Goal: Information Seeking & Learning: Learn about a topic

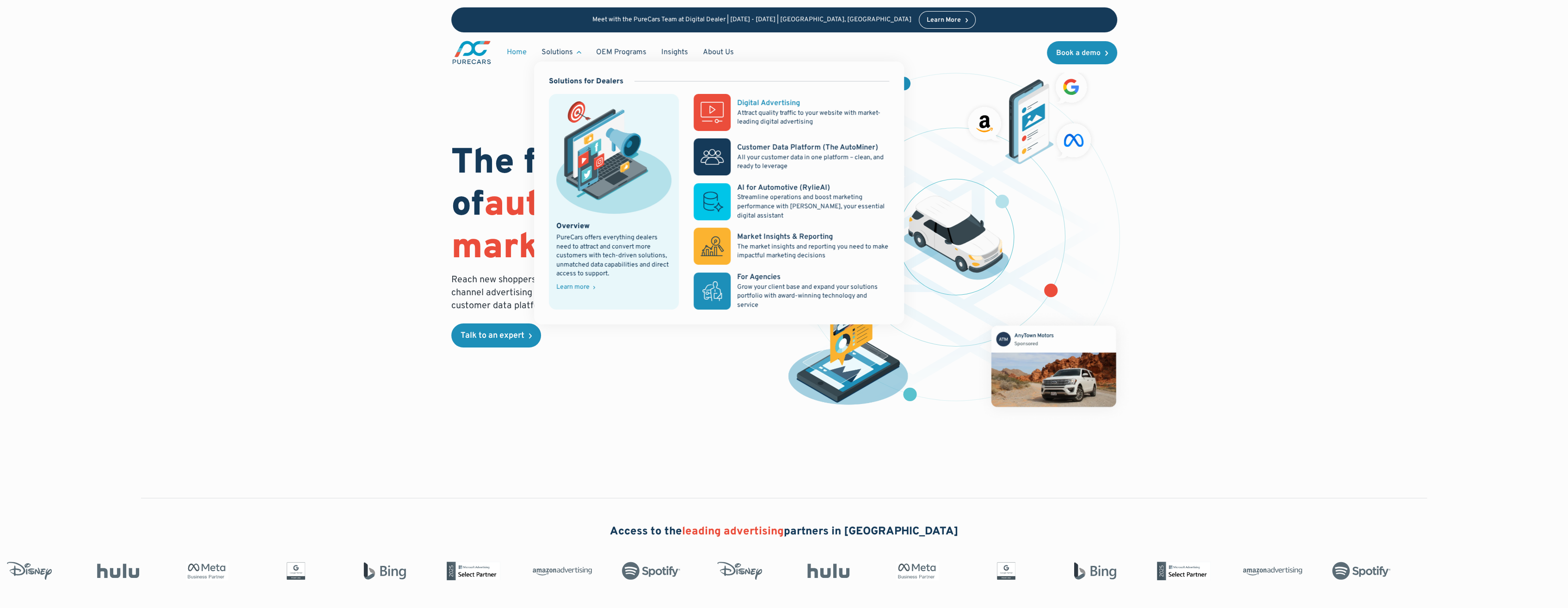
click at [722, 113] on rect at bounding box center [712, 113] width 37 height 37
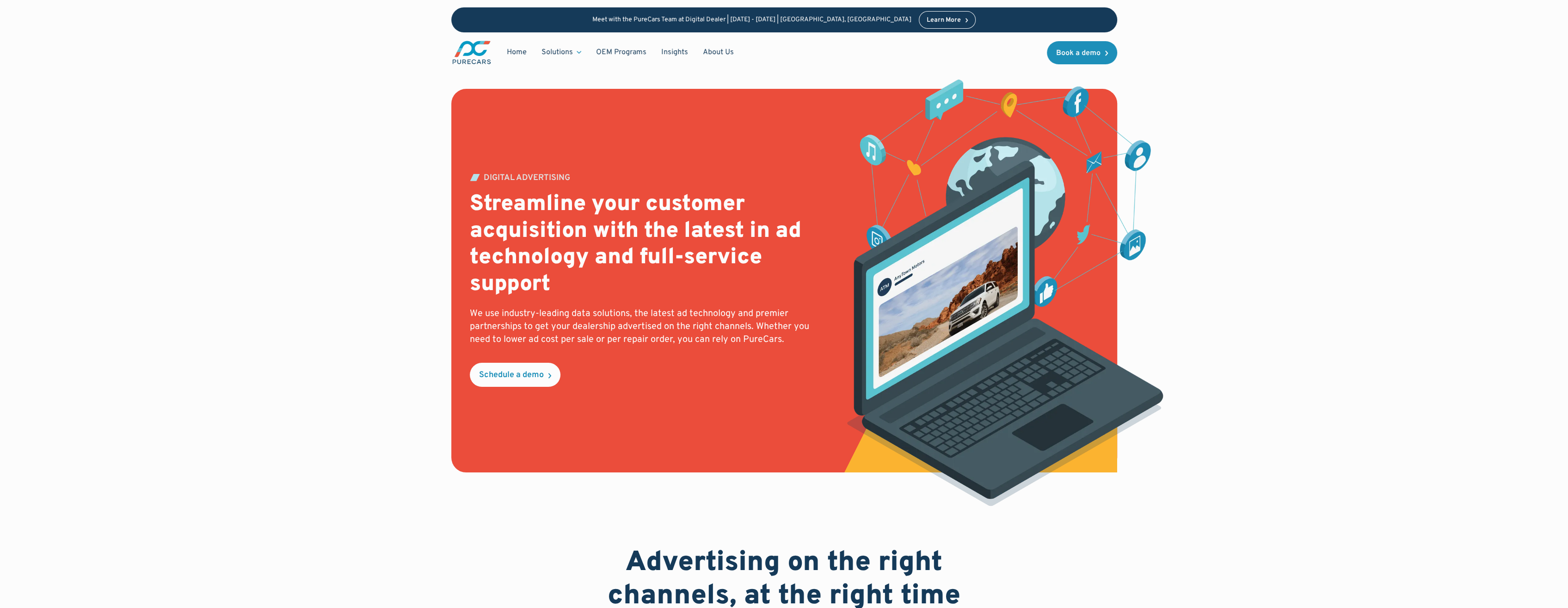
click at [927, 18] on div "Learn More" at bounding box center [944, 20] width 34 height 7
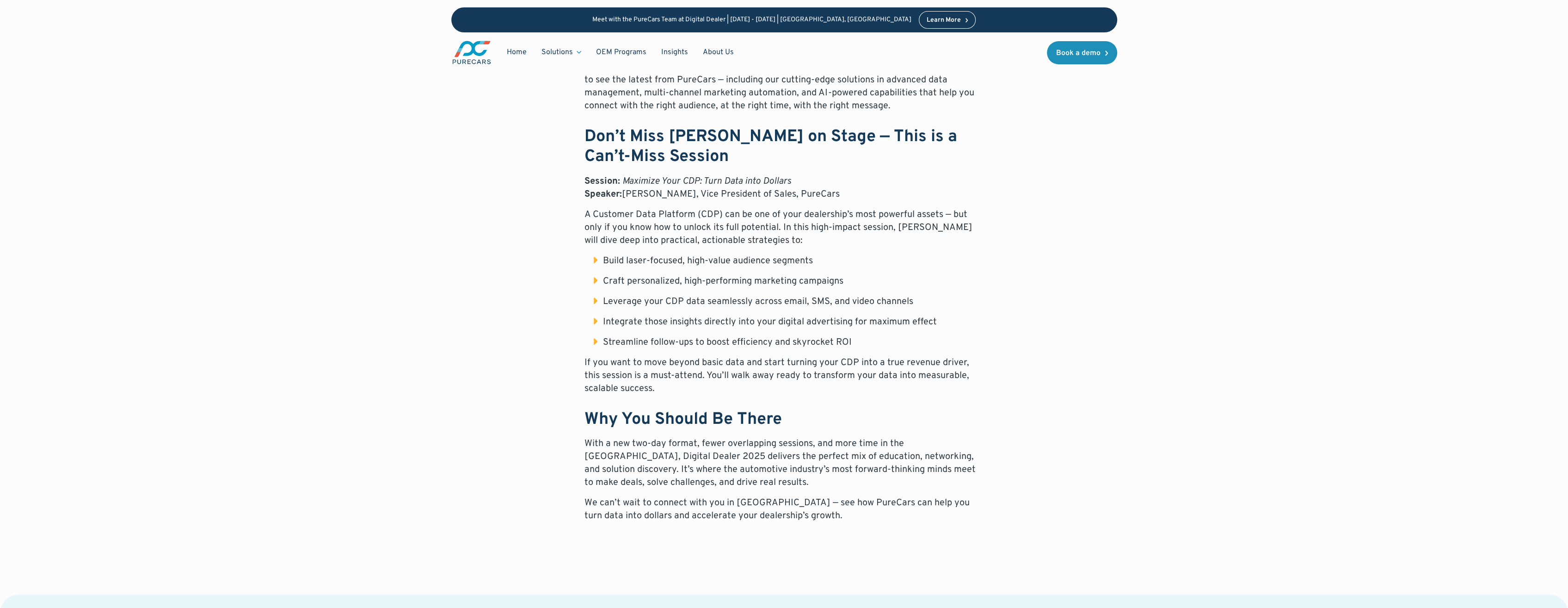
scroll to position [648, 0]
